Goal: Task Accomplishment & Management: Manage account settings

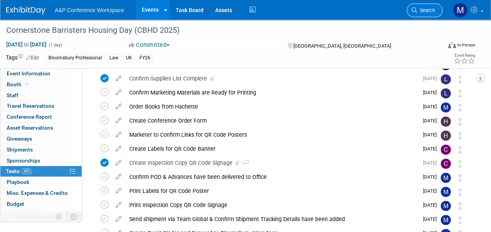
click at [432, 13] on link "Search" at bounding box center [425, 11] width 36 height 14
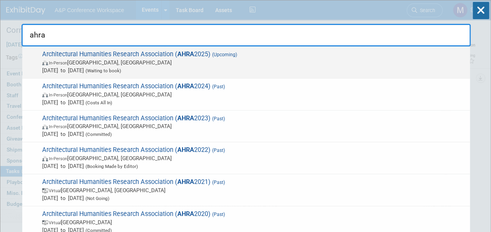
type input "ahra"
click at [177, 50] on strong "AHRA" at bounding box center [185, 53] width 17 height 7
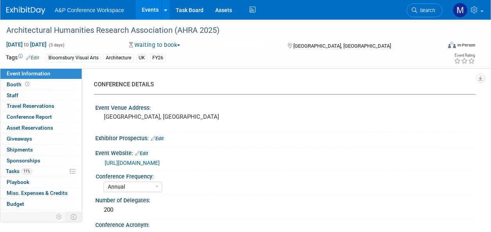
select select "Annual"
select select "Level 2"
select select "In-Person Booth"
select select "Architecture"
select select "Bloomsbury Visual Arts"
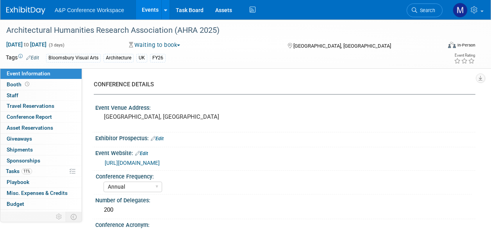
select select "[PERSON_NAME]"
click at [46, 170] on link "11% Tasks 11%" at bounding box center [40, 171] width 81 height 11
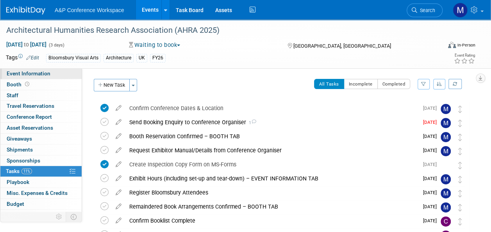
click at [64, 76] on link "Event Information" at bounding box center [40, 73] width 81 height 11
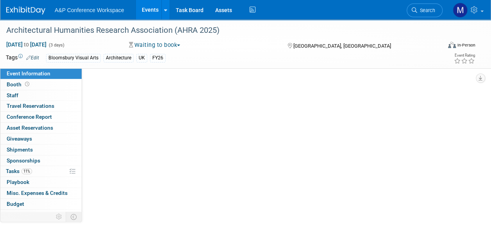
select select "Annual"
select select "Level 2"
select select "In-Person Booth"
select select "Architecture"
select select "Bloomsbury Visual Arts"
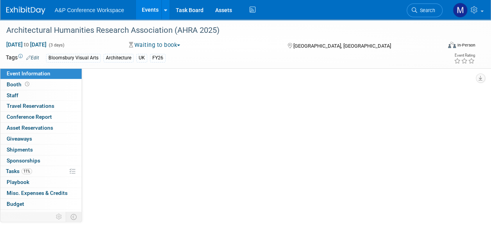
select select "[PERSON_NAME]"
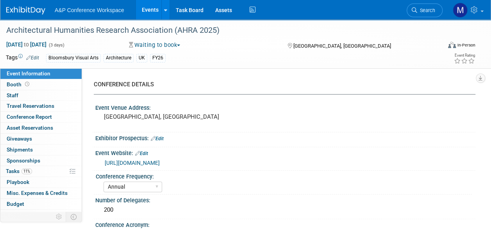
click at [147, 161] on link "https://www.virtual-lsa.uk/ahra2025/" at bounding box center [132, 163] width 55 height 6
click at [29, 170] on span "11%" at bounding box center [26, 171] width 11 height 6
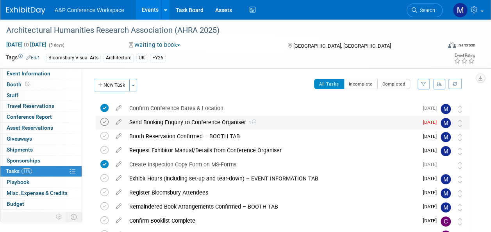
click at [104, 123] on icon at bounding box center [104, 122] width 8 height 8
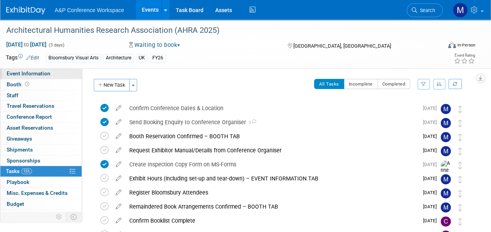
click at [38, 74] on span "Event Information" at bounding box center [29, 73] width 44 height 6
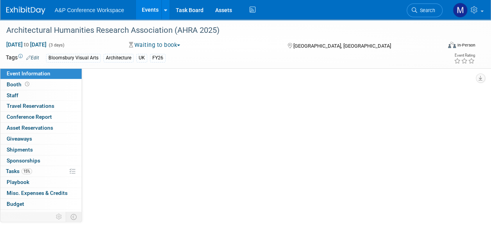
select select "Annual"
select select "Level 2"
select select "In-Person Booth"
select select "Architecture"
select select "Bloomsbury Visual Arts"
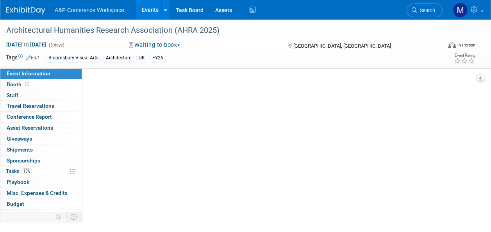
select select "[PERSON_NAME]"
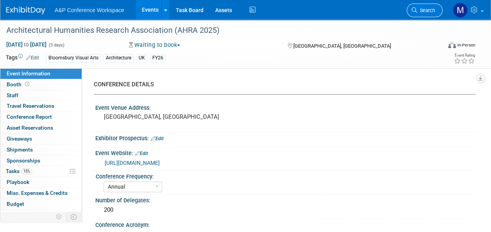
click at [417, 7] on link "Search" at bounding box center [425, 11] width 36 height 14
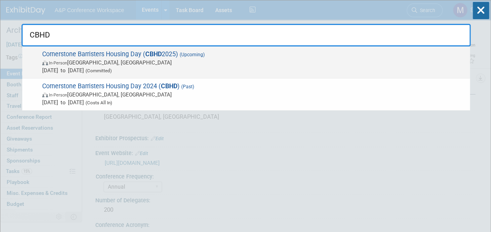
type input "CBHD"
click at [164, 55] on span "Cornerstone Barristers Housing Day ( CBHD 2025) (Upcoming) In-Person London, Un…" at bounding box center [253, 62] width 426 height 24
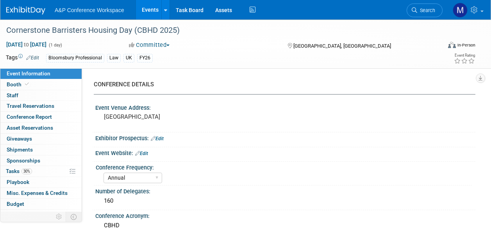
select select "Annual"
select select "Level 2"
select select "In-Person Booth"
select select "Law"
select select "Bloomsbury Professional"
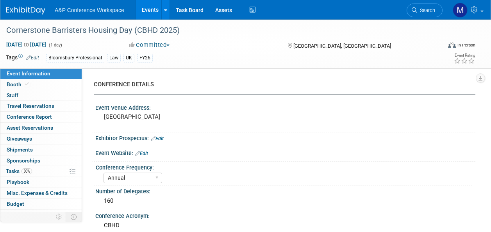
select select "[PERSON_NAME]"
select select "Brand/Subject Presence​"
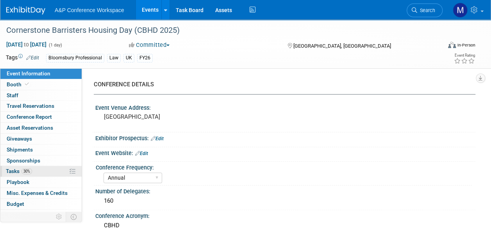
click at [51, 168] on link "30% Tasks 30%" at bounding box center [40, 171] width 81 height 11
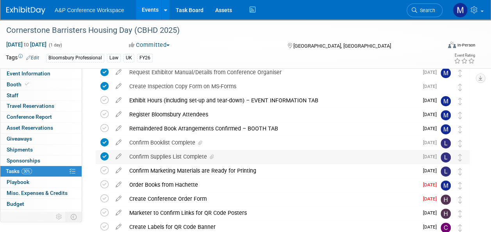
scroll to position [117, 0]
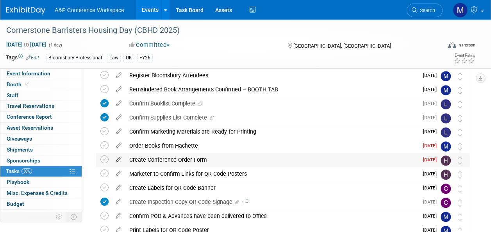
click at [118, 157] on icon at bounding box center [119, 158] width 14 height 10
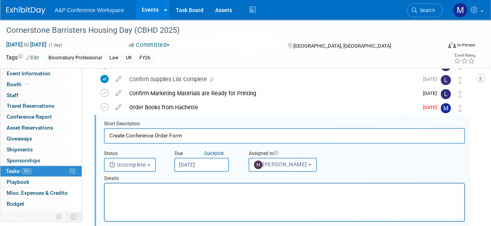
scroll to position [0, 0]
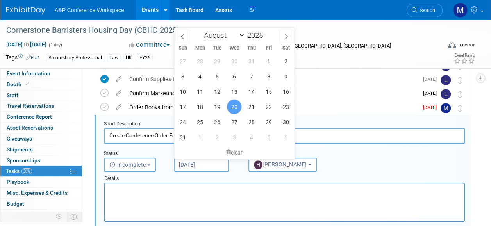
click at [198, 169] on input "[DATE]" at bounding box center [201, 165] width 55 height 14
click at [269, 102] on span "22" at bounding box center [268, 106] width 15 height 15
type input "Aug 22, 2025"
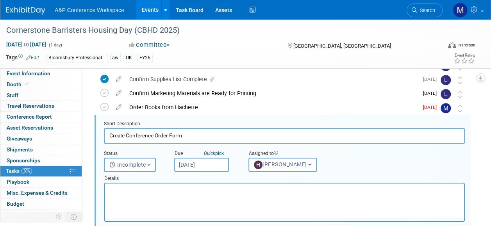
click at [219, 194] on html at bounding box center [284, 189] width 359 height 11
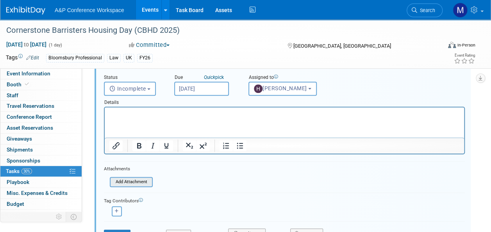
scroll to position [234, 0]
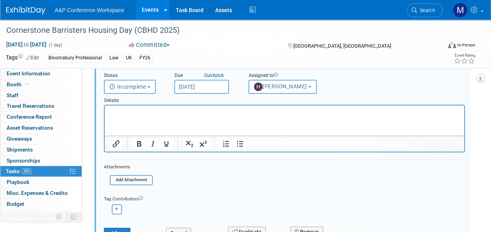
click at [115, 226] on div "Save" at bounding box center [129, 231] width 62 height 16
click at [117, 228] on button "Save" at bounding box center [117, 233] width 27 height 11
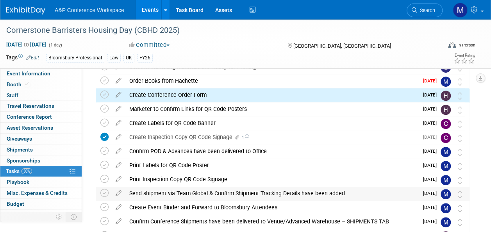
scroll to position [155, 0]
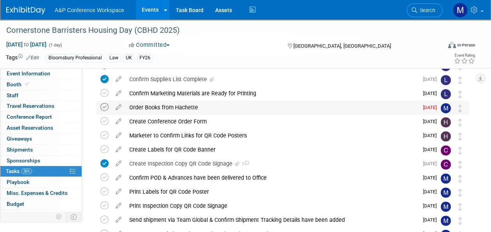
click at [104, 104] on icon at bounding box center [104, 107] width 8 height 8
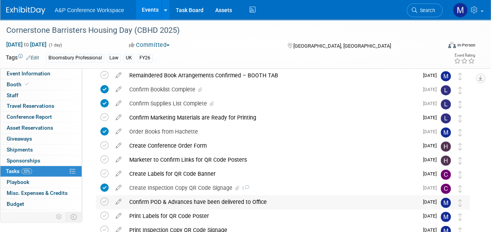
scroll to position [116, 0]
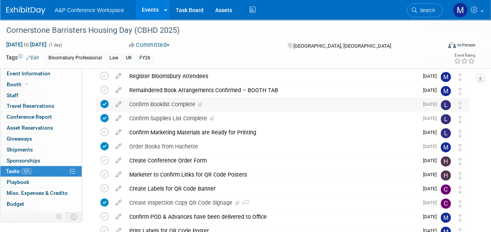
click at [178, 105] on div "Confirm Booklist Complete" at bounding box center [271, 104] width 293 height 13
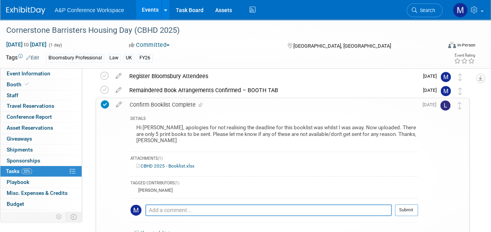
click at [170, 163] on link "CBHD 2025 - Booklist.xlsx" at bounding box center [165, 165] width 58 height 5
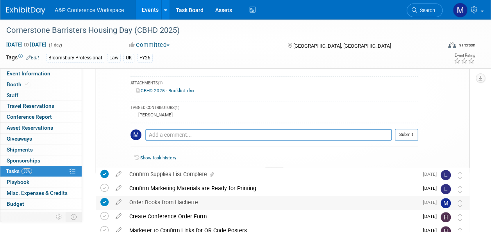
scroll to position [195, 0]
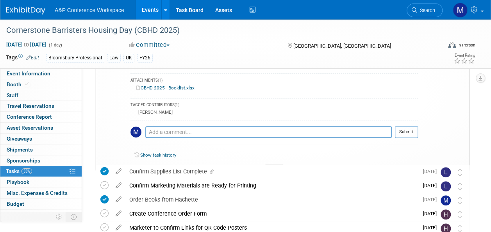
click at [273, 164] on div at bounding box center [274, 167] width 20 height 7
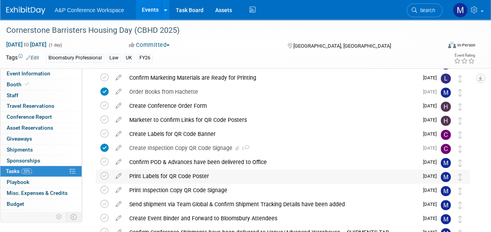
scroll to position [155, 0]
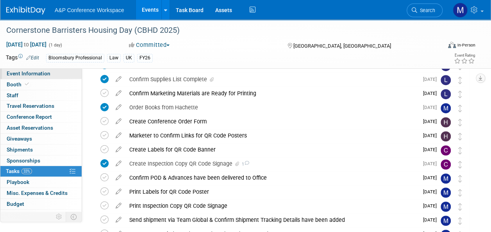
click at [40, 77] on link "Event Information" at bounding box center [40, 73] width 81 height 11
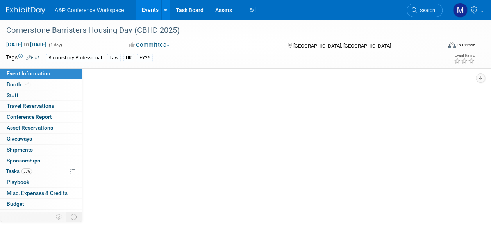
scroll to position [0, 0]
select select "Annual"
select select "Level 2"
select select "In-Person Booth"
select select "Law"
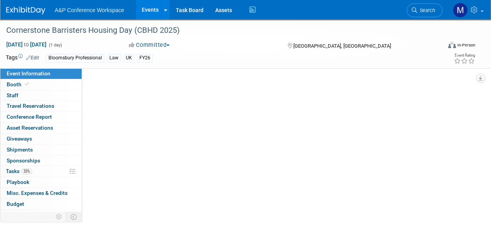
select select "Bloomsbury Professional"
select select "[PERSON_NAME]"
select select "Brand/Subject Presence​"
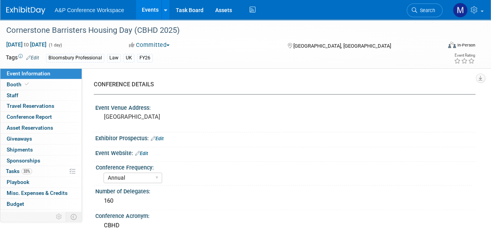
click at [430, 8] on span "Search" at bounding box center [426, 10] width 18 height 6
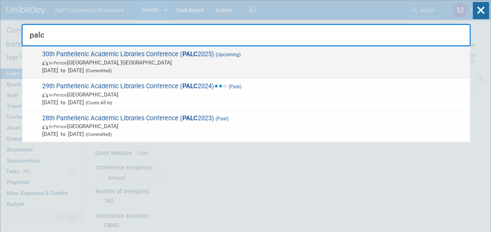
type input "palc"
click at [186, 52] on strong "PALC" at bounding box center [189, 53] width 15 height 7
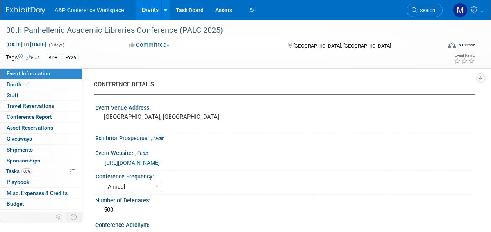
select select "Annual"
select select "Level 2"
select select "In-Person Booth"
select select "Libraries"
select select "Bloomsbury Digital Resources"
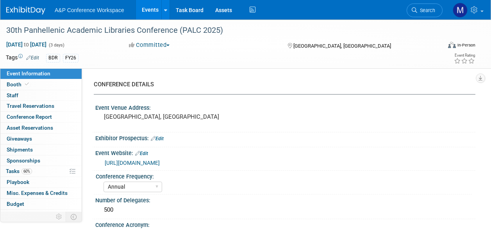
select select "[PERSON_NAME]"
select select "BDR Product Awareness and Trial Generation​"
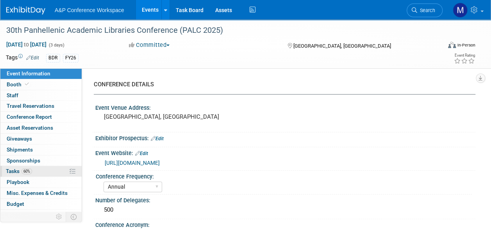
click at [48, 170] on link "60% Tasks 60%" at bounding box center [40, 171] width 81 height 11
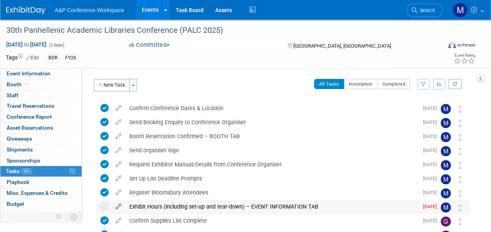
click at [117, 207] on icon at bounding box center [119, 205] width 14 height 10
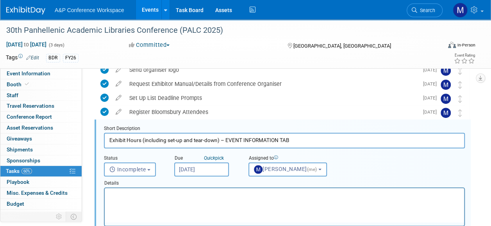
scroll to position [85, 0]
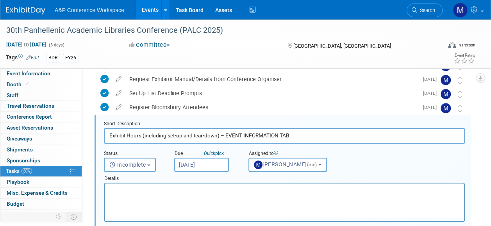
click at [189, 170] on input "[DATE]" at bounding box center [201, 165] width 55 height 14
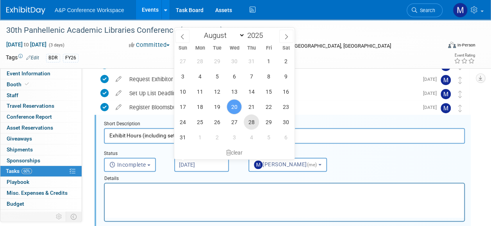
click at [255, 122] on span "28" at bounding box center [251, 121] width 15 height 15
type input "[DATE]"
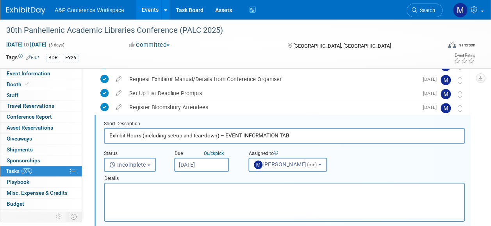
click at [210, 194] on html at bounding box center [284, 189] width 359 height 11
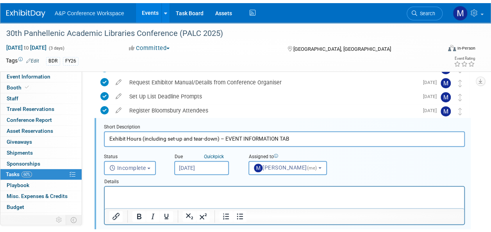
scroll to position [202, 0]
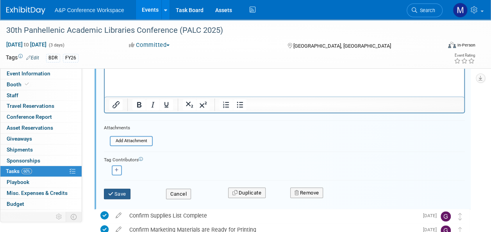
click at [116, 190] on button "Save" at bounding box center [117, 194] width 27 height 11
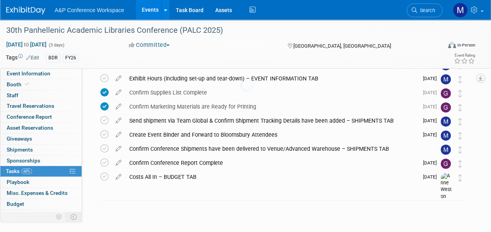
scroll to position [128, 0]
